Goal: Task Accomplishment & Management: Manage account settings

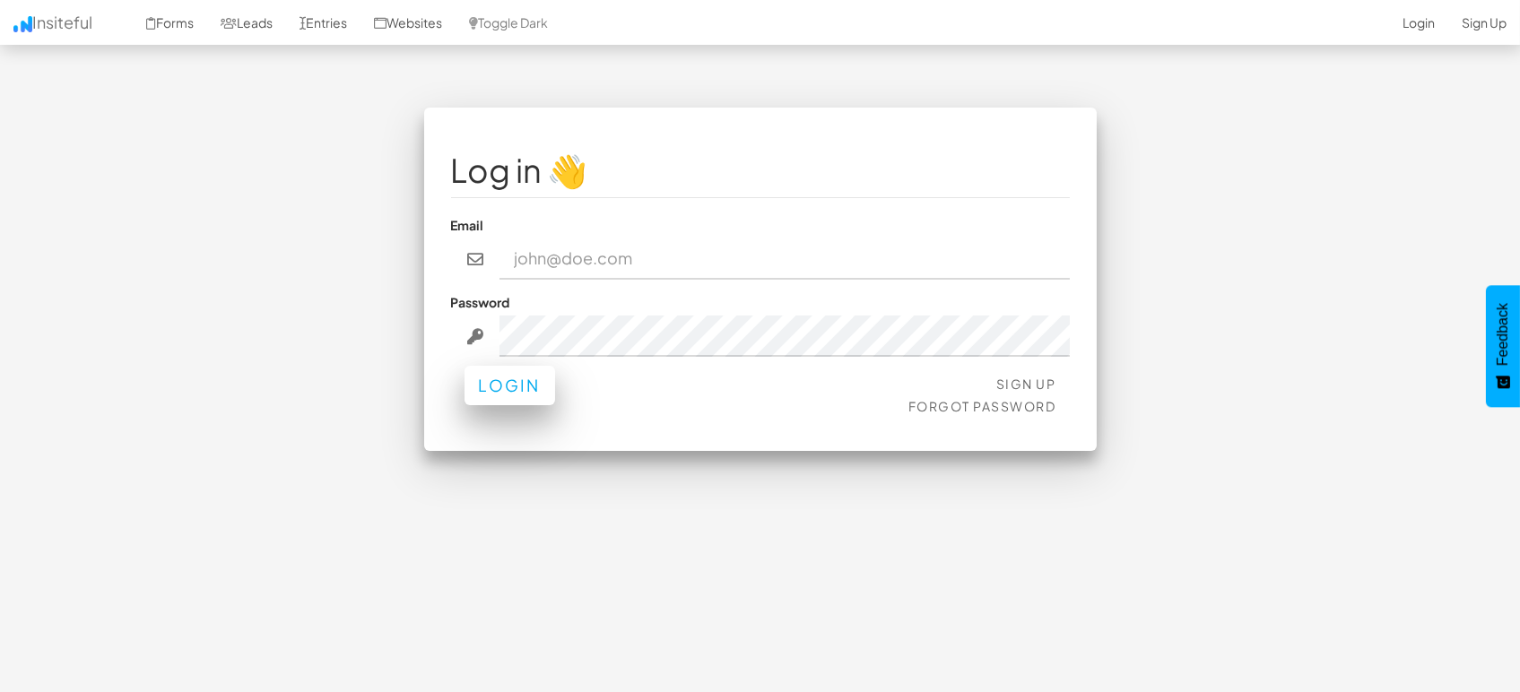
type input "marketing@mapsted.com"
click at [500, 380] on button "Login" at bounding box center [509, 385] width 91 height 39
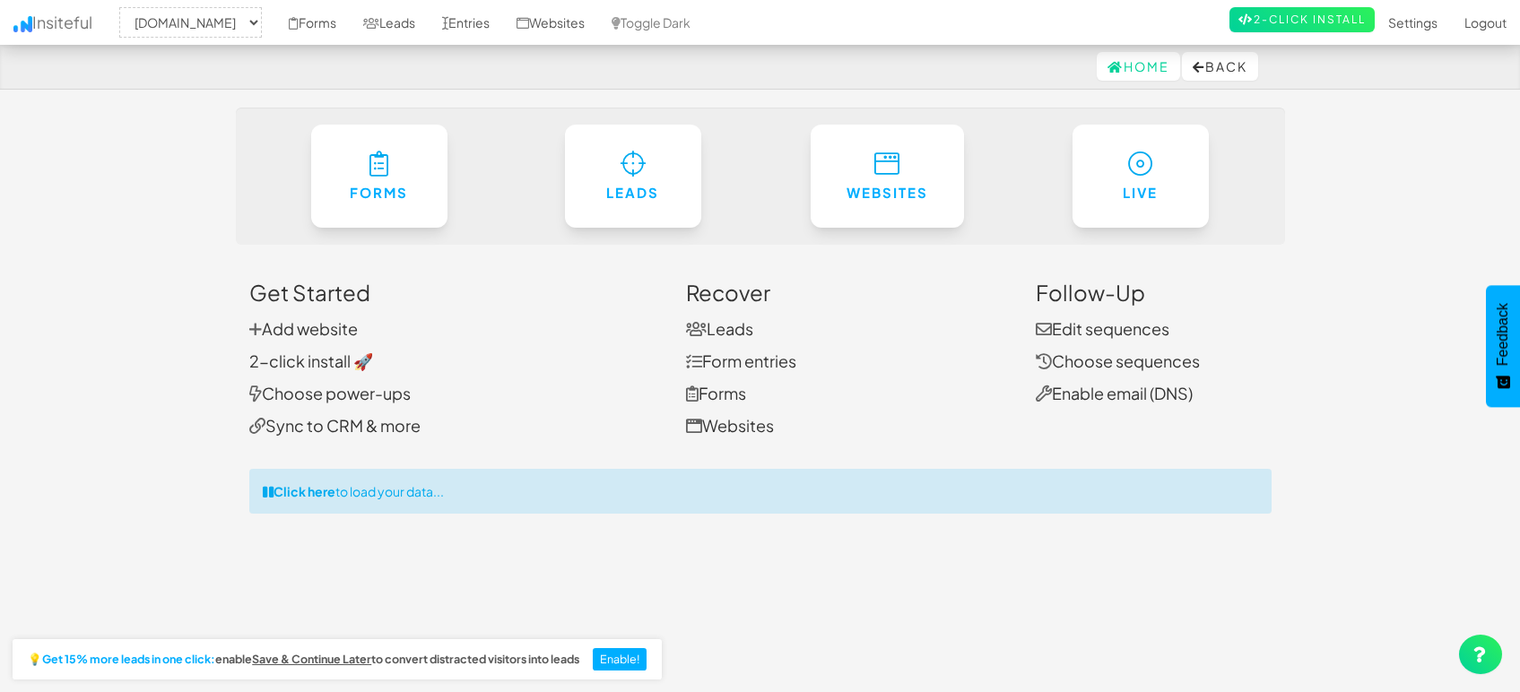
select select "1505"
click at [450, 26] on link "Entries" at bounding box center [466, 22] width 74 height 45
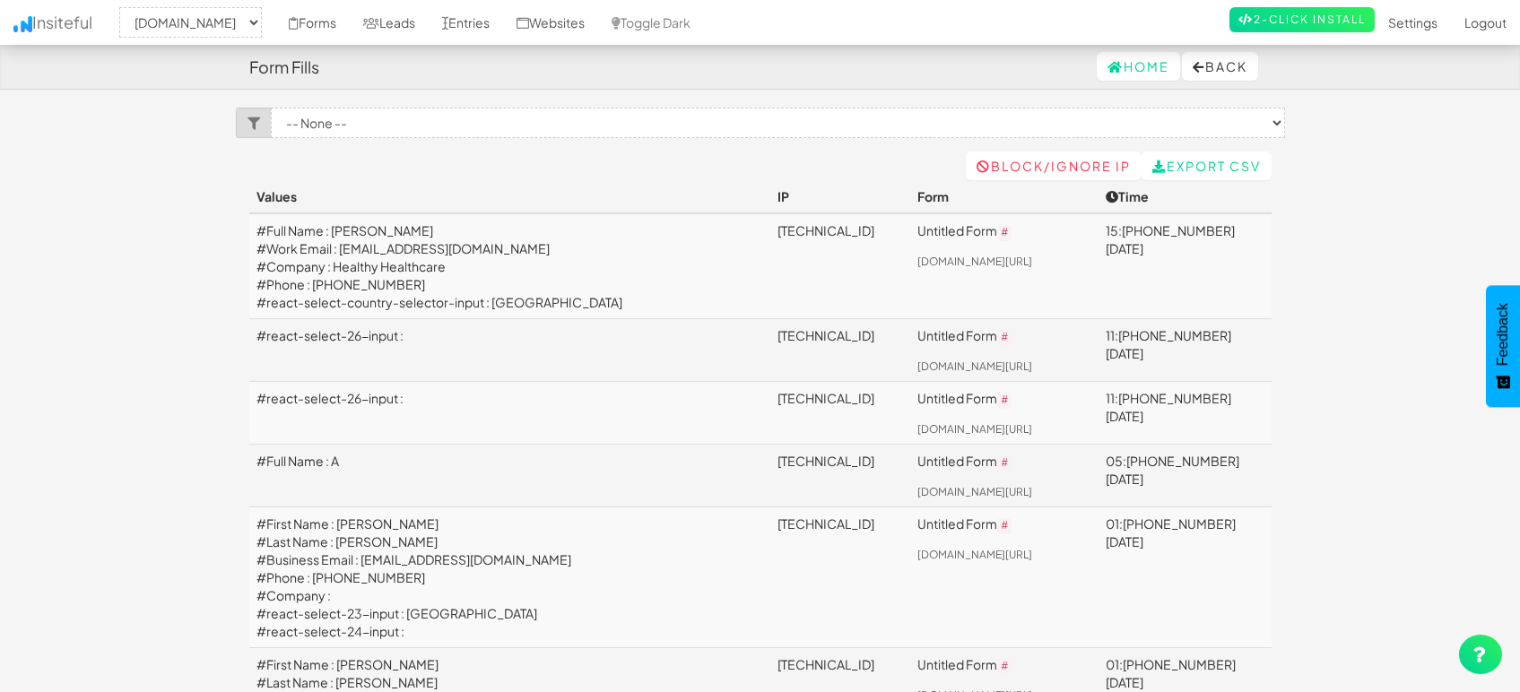
select select "1505"
click at [375, 17] on link "Leads" at bounding box center [389, 22] width 79 height 45
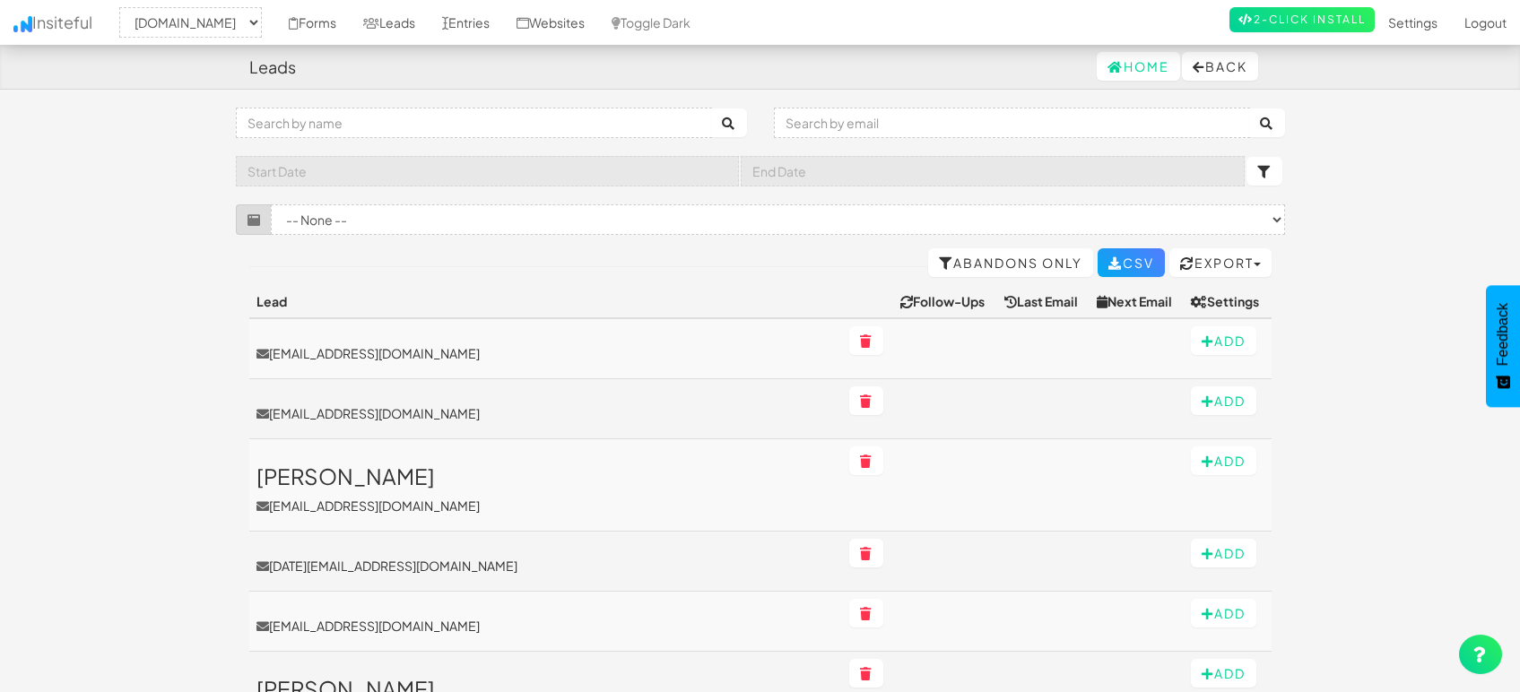
select select "1505"
